Goal: Go to known website: Go to known website

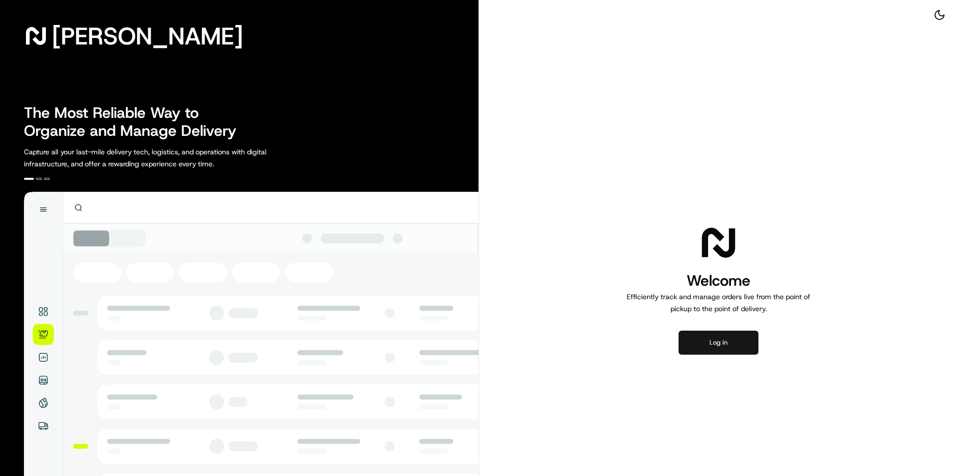
click at [726, 336] on button "Log in" at bounding box center [719, 342] width 80 height 24
